Goal: Information Seeking & Learning: Learn about a topic

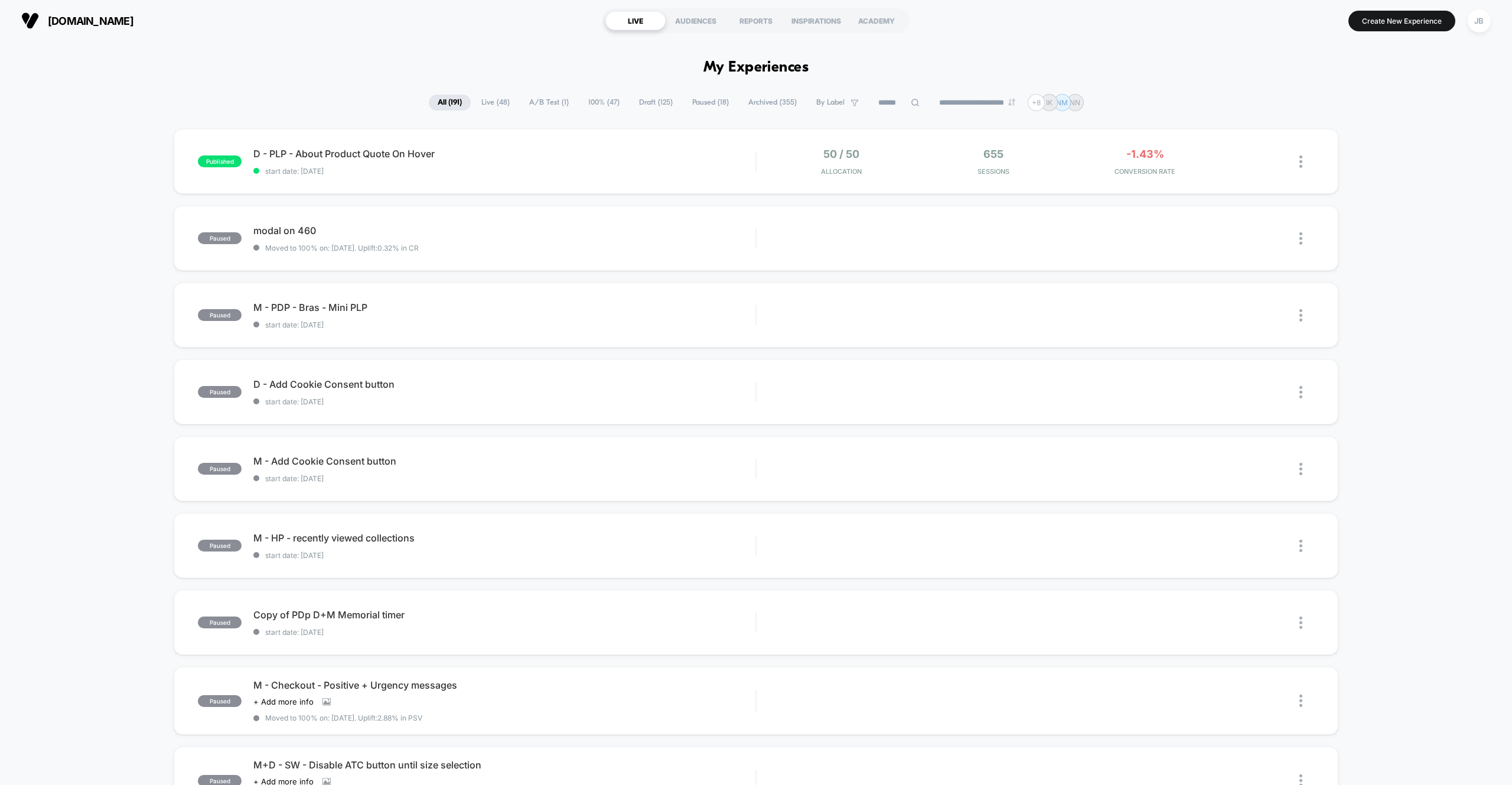
click at [503, 103] on span "Live ( 48 )" at bounding box center [495, 102] width 46 height 16
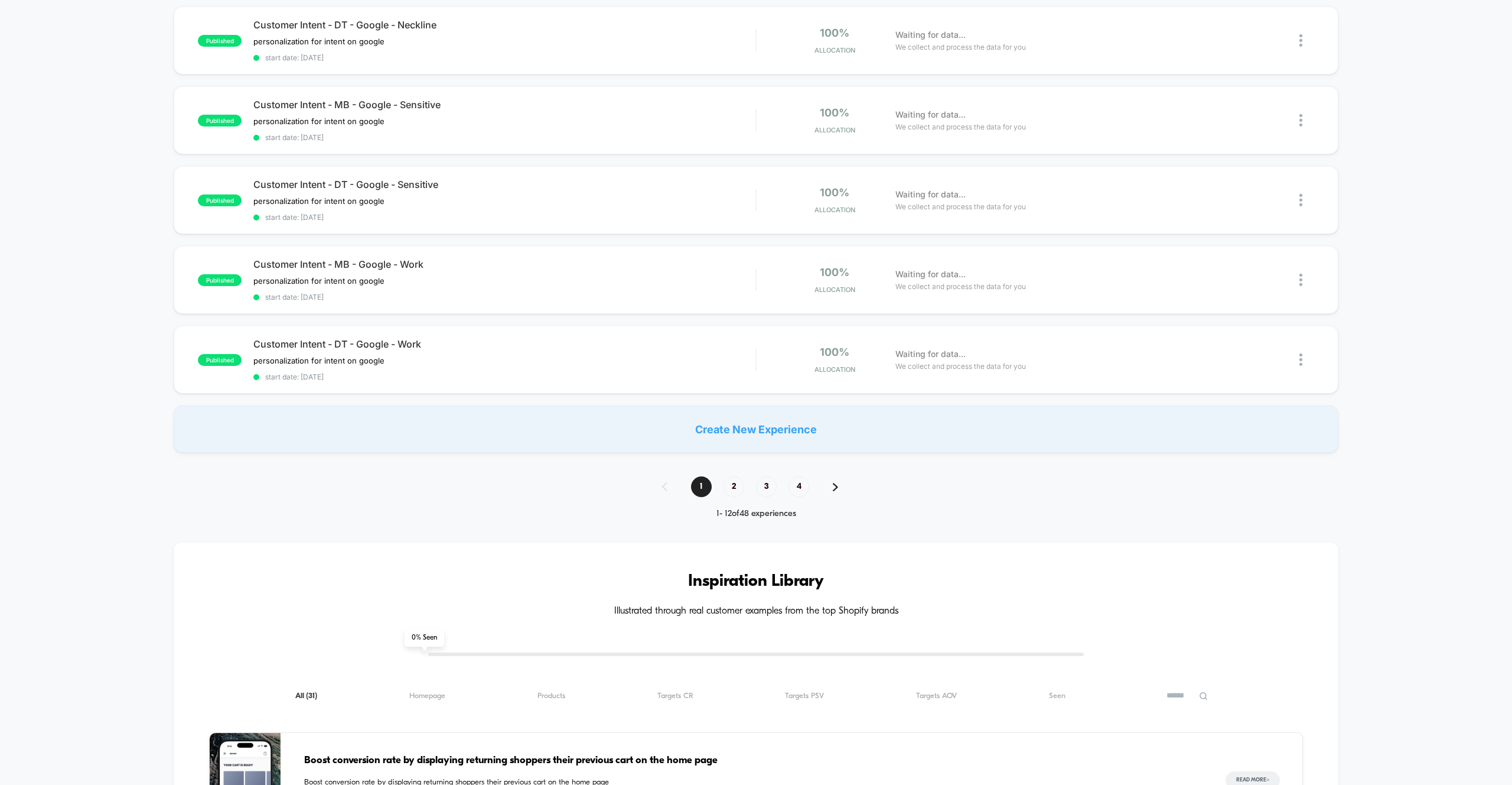
scroll to position [668, 0]
click at [463, 269] on span "Customer Intent - MB - Google - Work" at bounding box center [504, 265] width 502 height 12
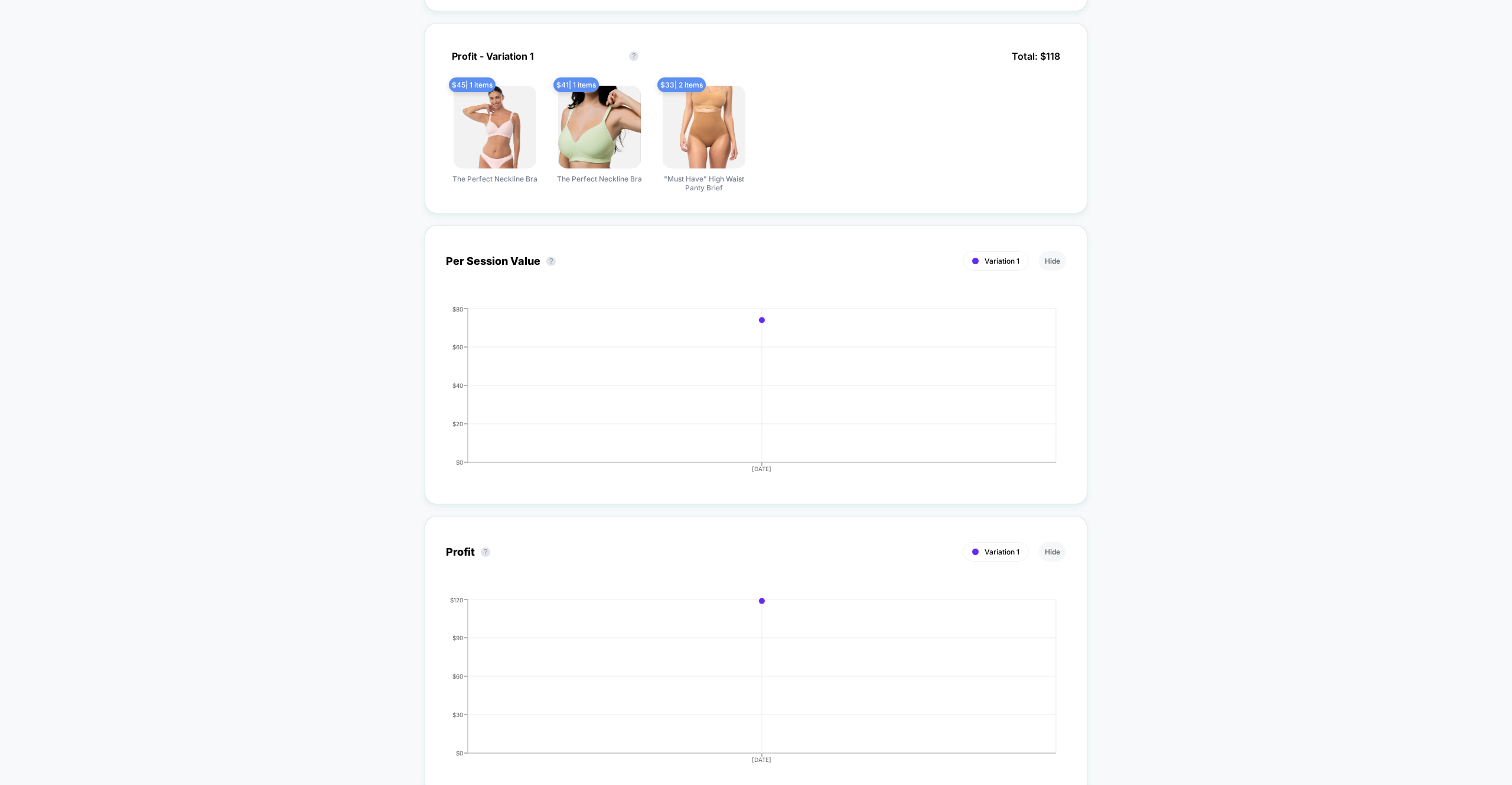
scroll to position [701, 0]
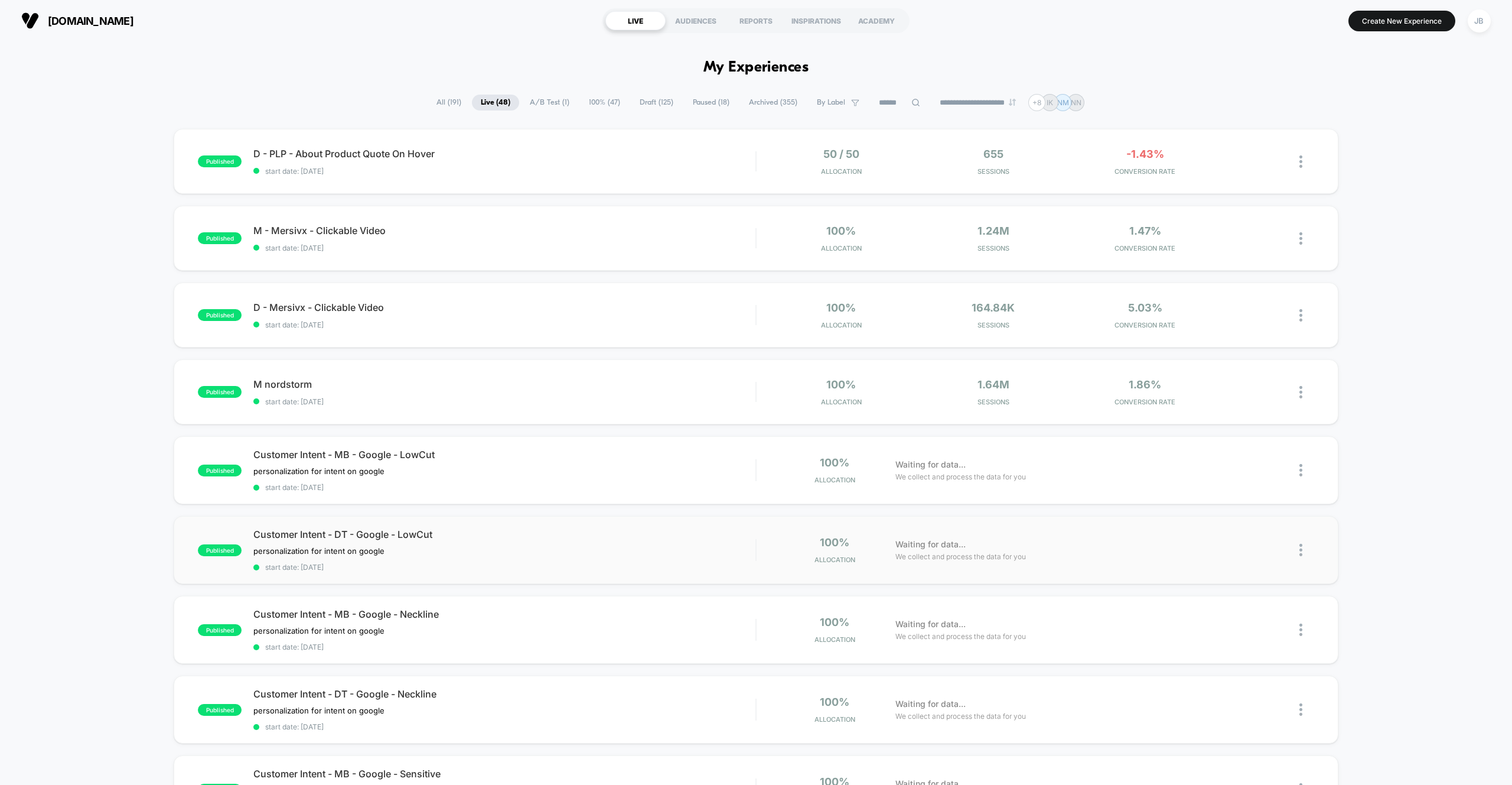
scroll to position [2, 0]
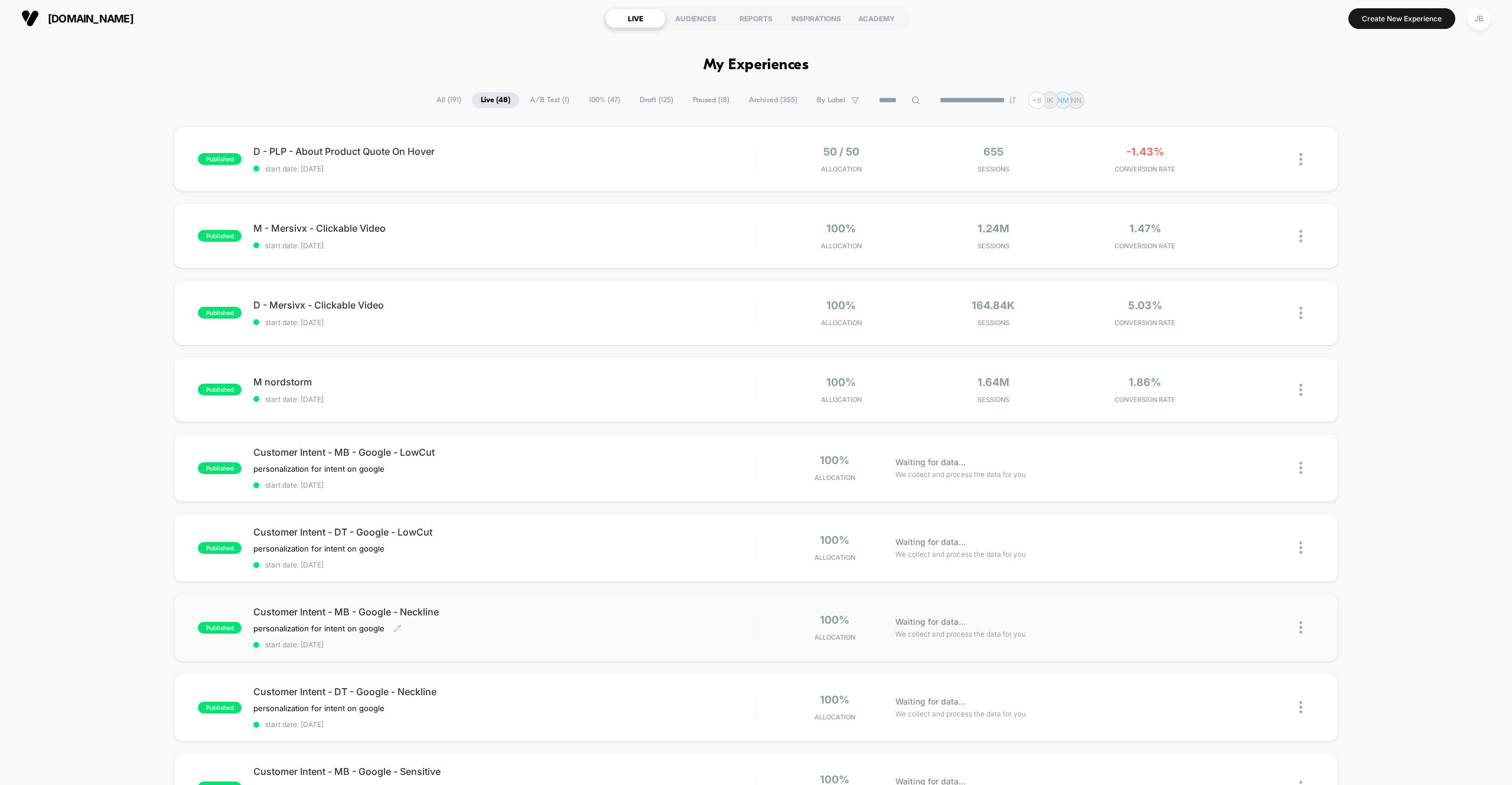
click at [336, 608] on span "Customer Intent - MB - Google - Neckline" at bounding box center [504, 612] width 502 height 12
